Goal: Transaction & Acquisition: Purchase product/service

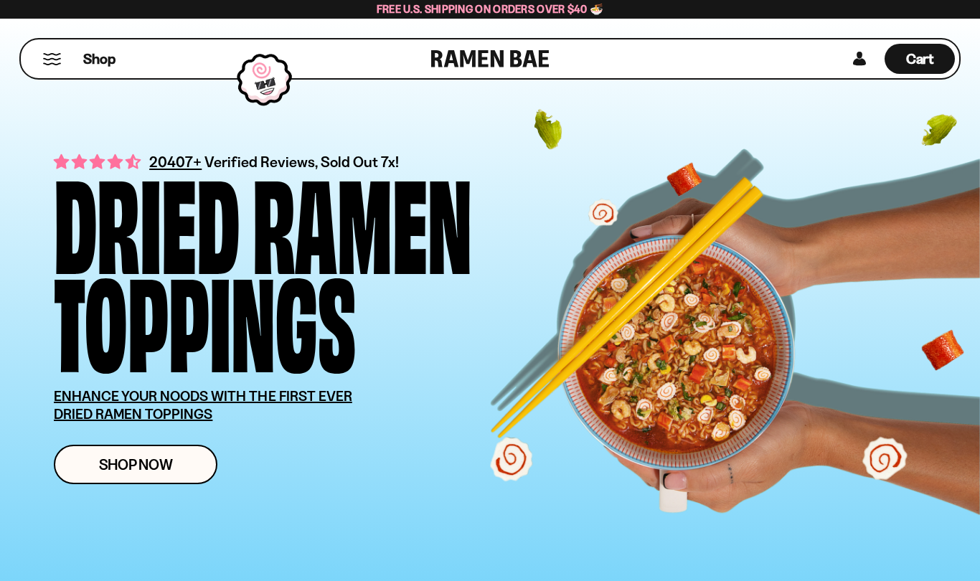
click at [182, 460] on link "Shop Now" at bounding box center [136, 464] width 164 height 39
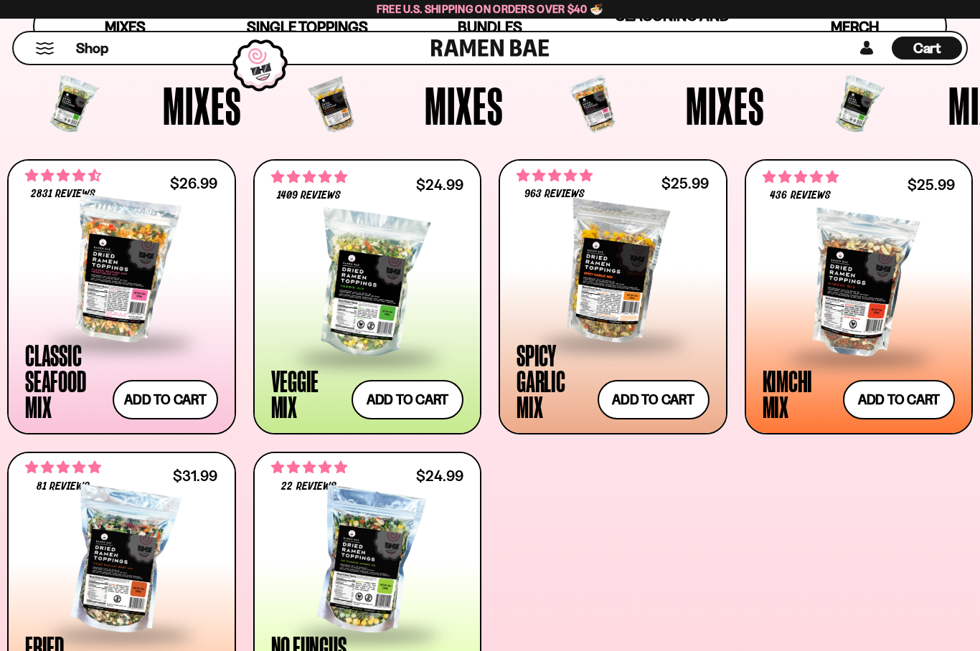
scroll to position [489, 0]
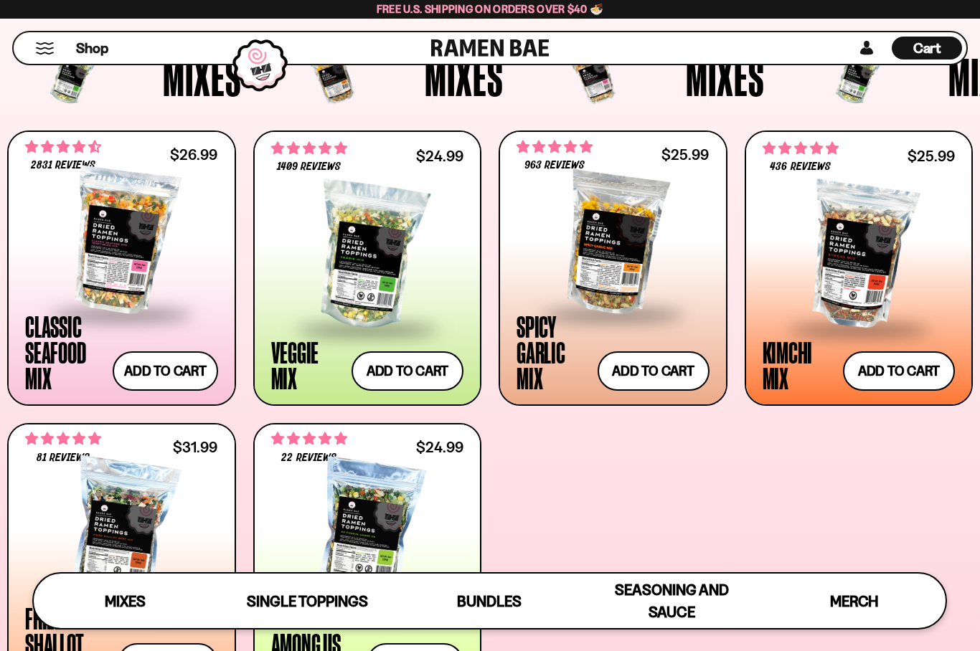
type input "**********"
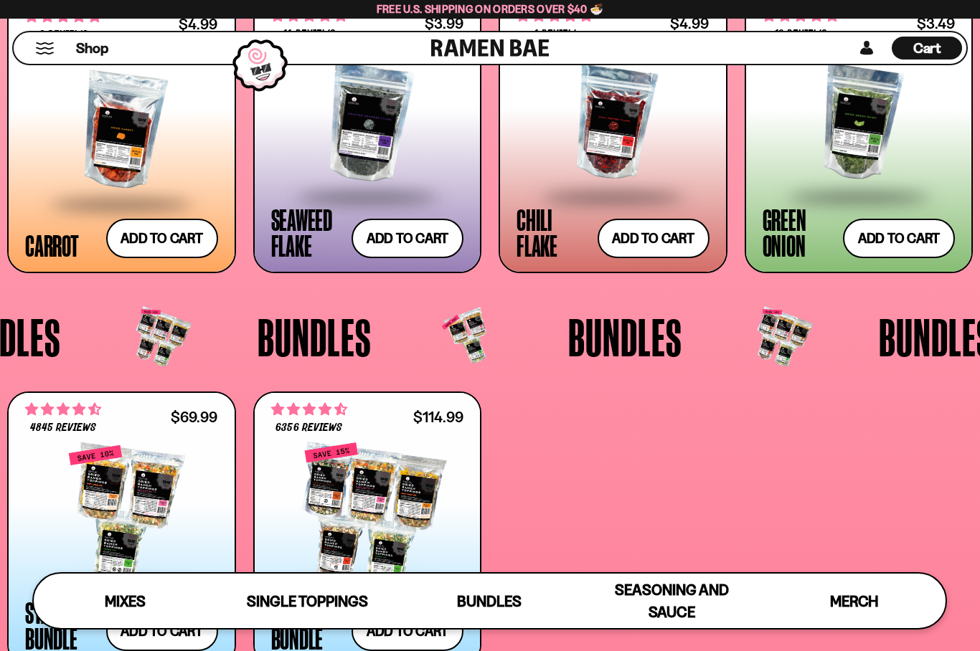
scroll to position [2484, 0]
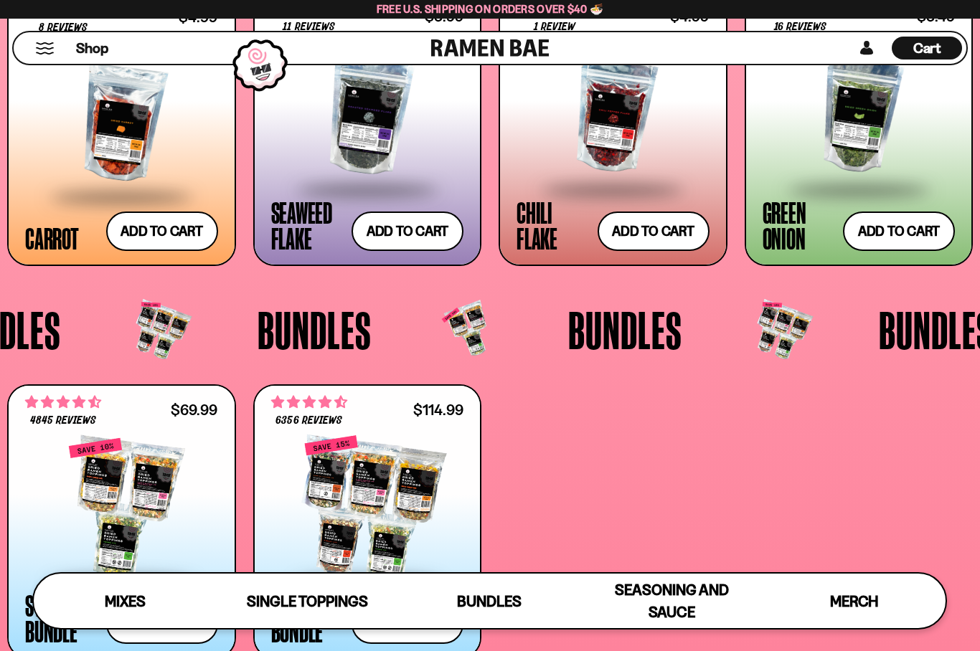
click at [642, 323] on span "Bundles" at bounding box center [625, 329] width 114 height 53
click at [642, 326] on span "Bundles" at bounding box center [625, 329] width 114 height 53
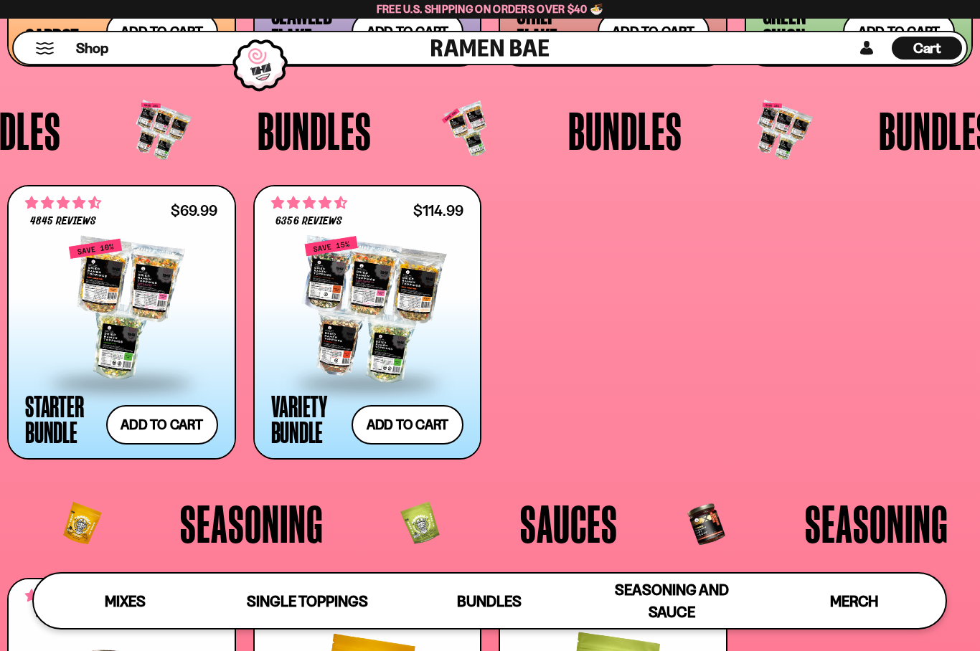
scroll to position [2686, 0]
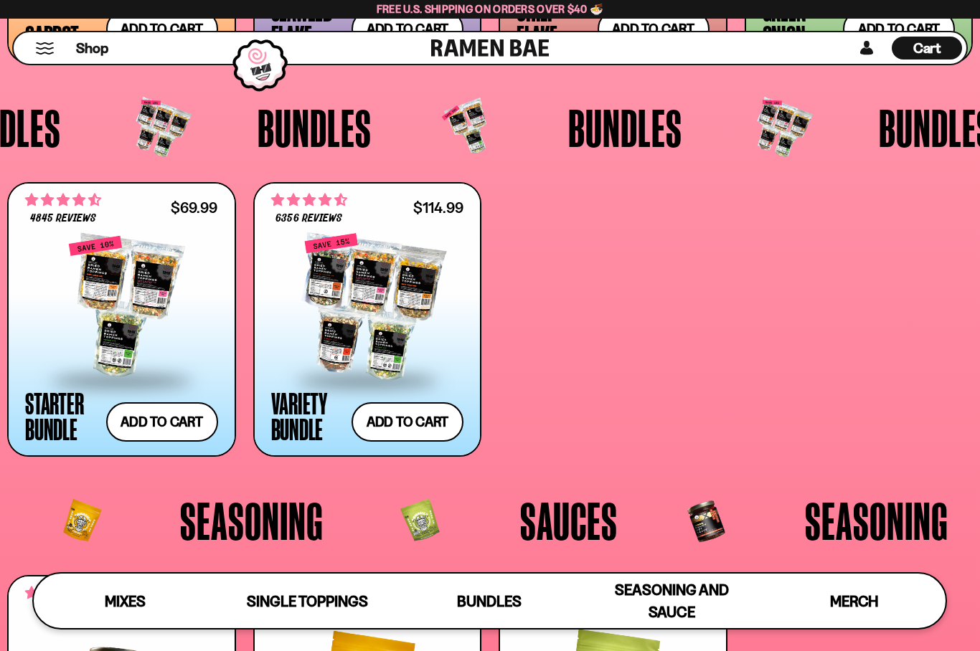
click at [167, 423] on button "Add to cart Add ― Regular price $69.99 Regular price $77.97 USD Sale price $69.…" at bounding box center [162, 421] width 112 height 39
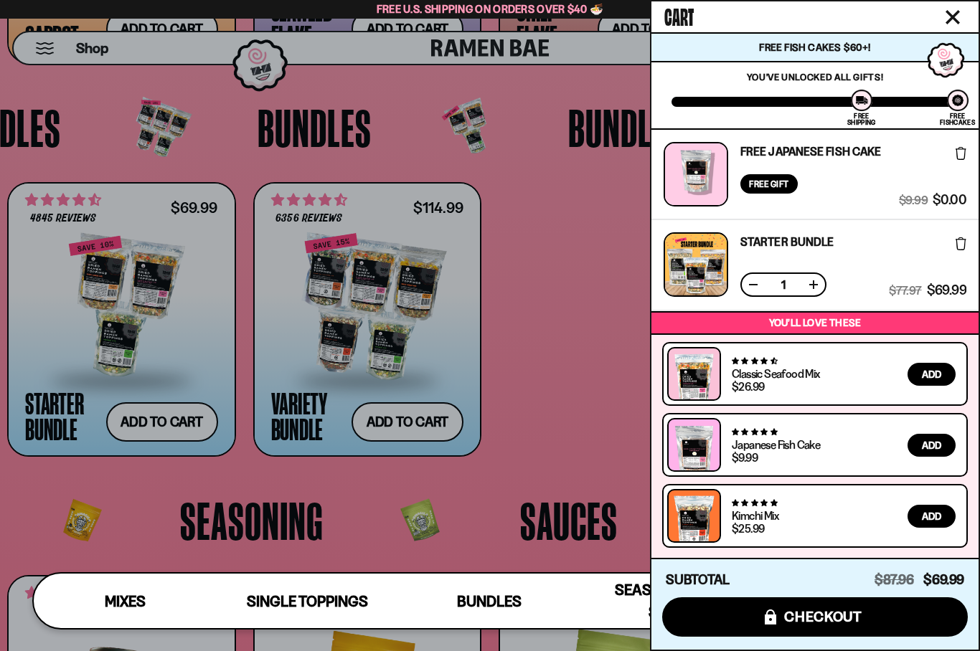
click at [956, 17] on icon "Close cart" at bounding box center [953, 17] width 14 height 14
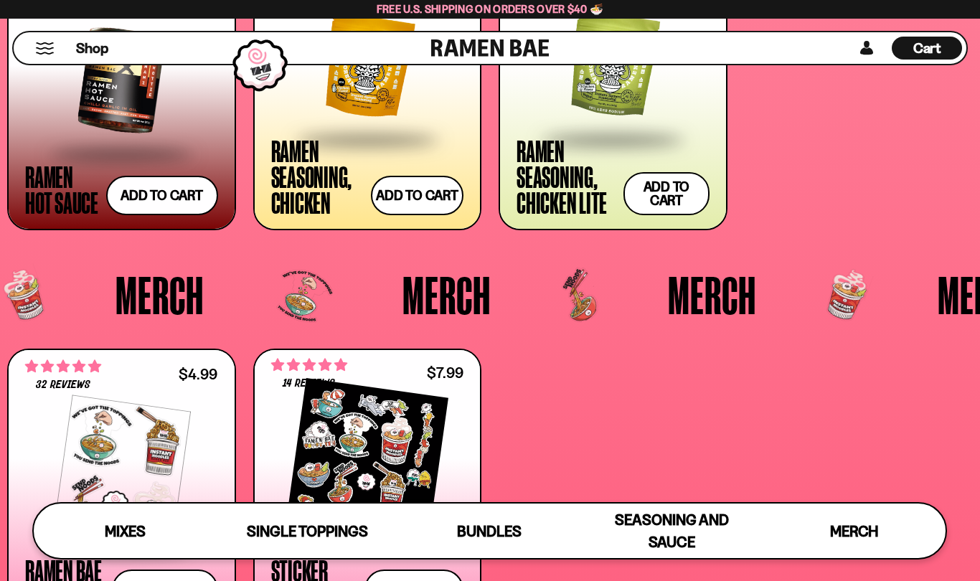
scroll to position [3305, 0]
